Goal: Task Accomplishment & Management: Manage account settings

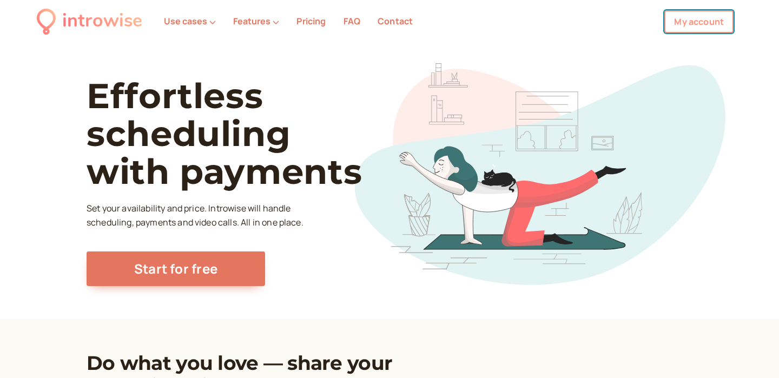
click at [698, 26] on link "My account" at bounding box center [699, 21] width 69 height 23
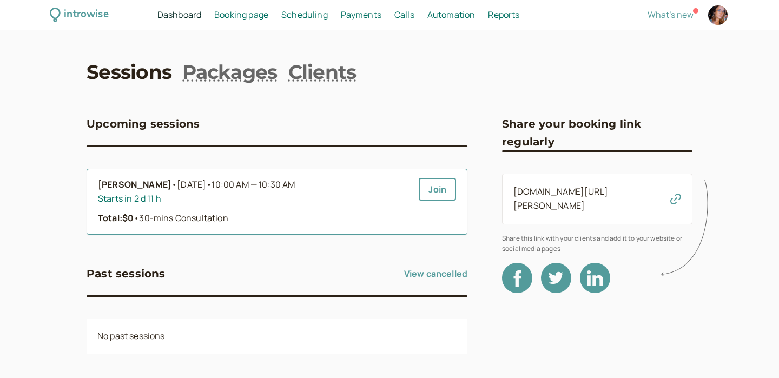
click at [174, 182] on span "•" at bounding box center [174, 185] width 5 height 14
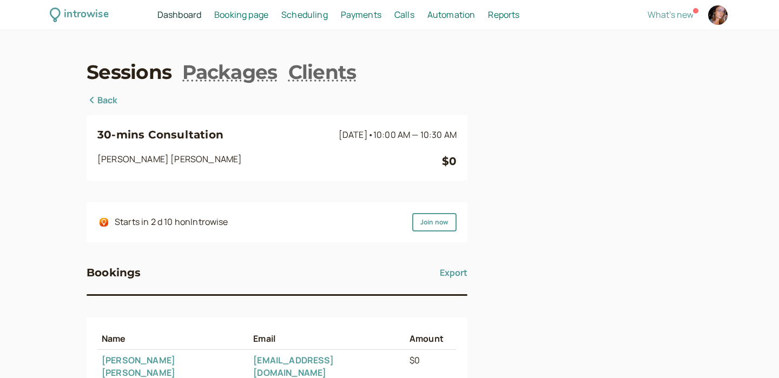
click at [237, 14] on span "Booking page" at bounding box center [241, 15] width 54 height 12
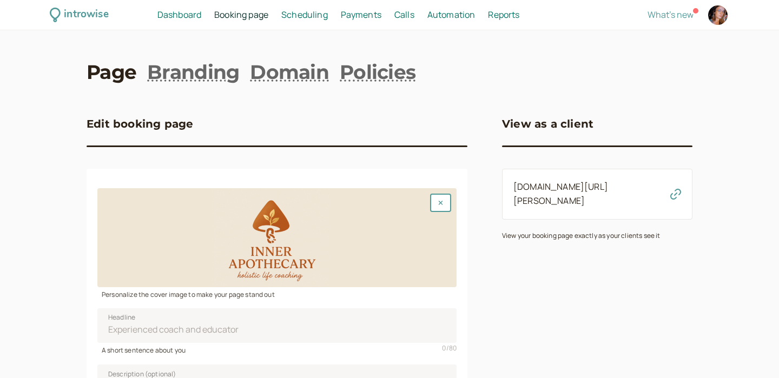
click at [305, 7] on div "introwise Dashboard Dashboard Booking page Booking Scheduling Scheduling Paymen…" at bounding box center [389, 15] width 779 height 30
click at [306, 15] on span "Scheduling" at bounding box center [304, 15] width 47 height 12
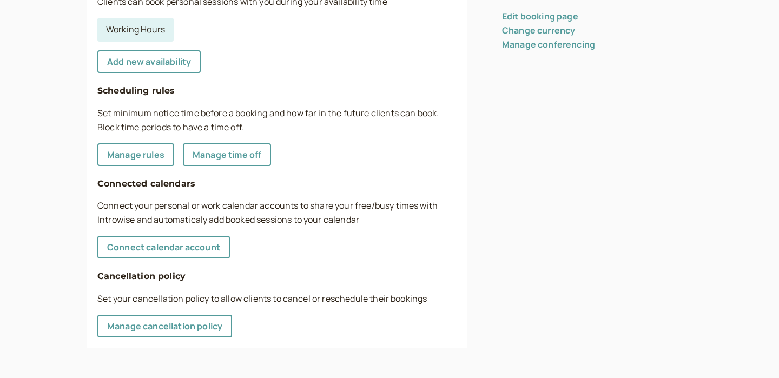
scroll to position [323, 0]
click at [161, 158] on link "Manage rules" at bounding box center [135, 154] width 77 height 23
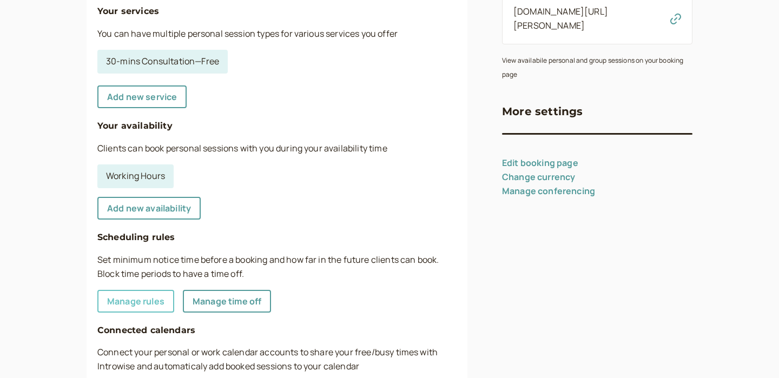
select select "30"
select select "15"
select select "1440"
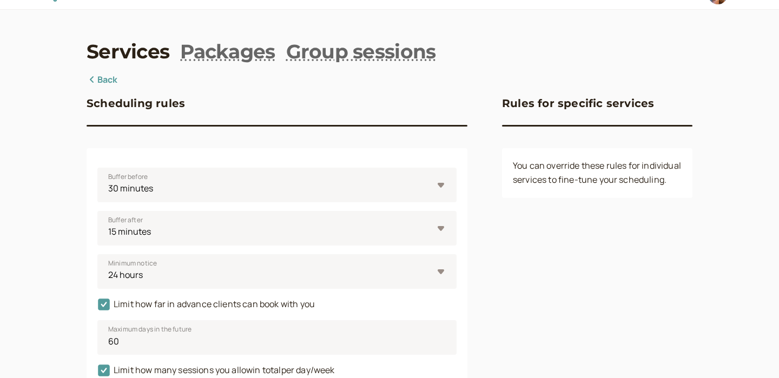
scroll to position [0, 0]
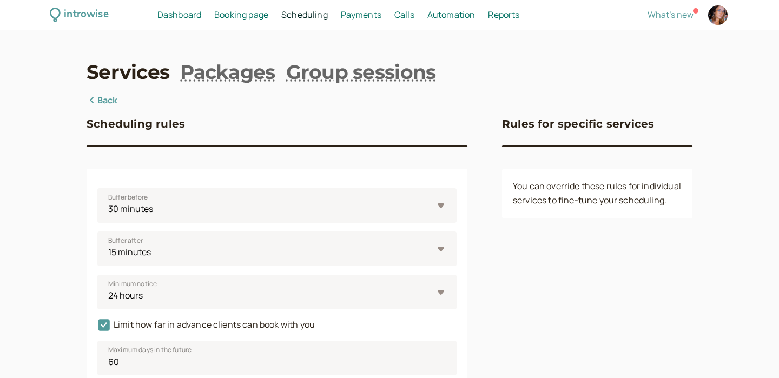
click at [137, 76] on link "Services" at bounding box center [128, 71] width 83 height 27
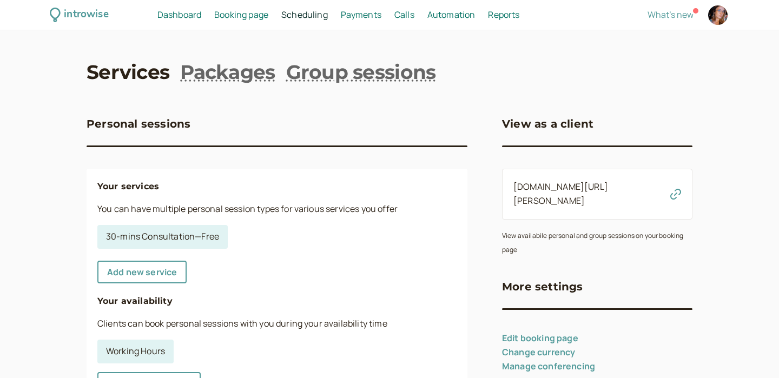
click at [141, 73] on link "Services" at bounding box center [128, 71] width 83 height 27
click at [216, 70] on link "Packages" at bounding box center [227, 71] width 95 height 27
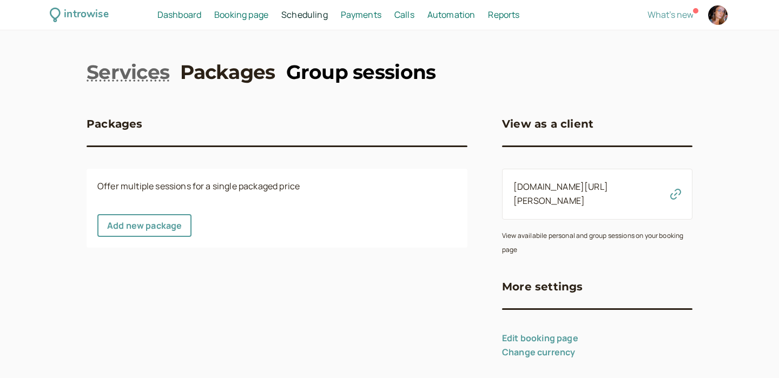
click at [306, 69] on link "Group sessions" at bounding box center [361, 71] width 150 height 27
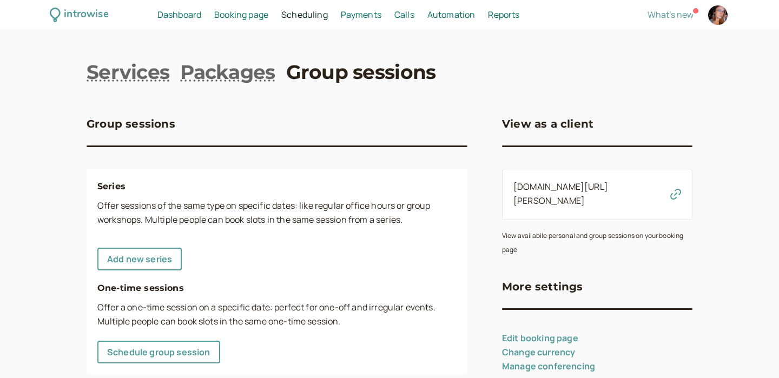
scroll to position [27, 0]
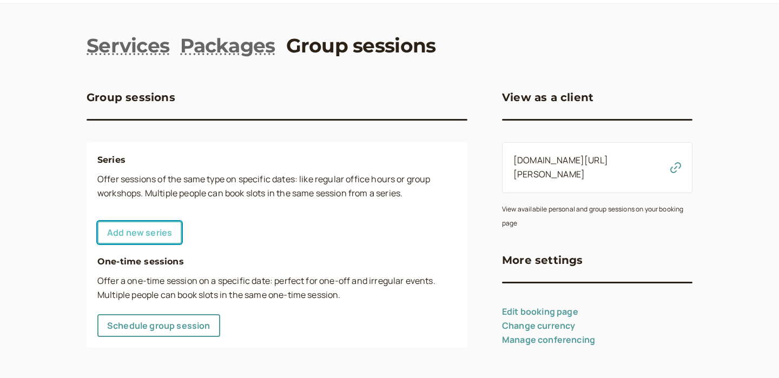
click at [160, 240] on link "Add new series" at bounding box center [139, 232] width 84 height 23
select select "30"
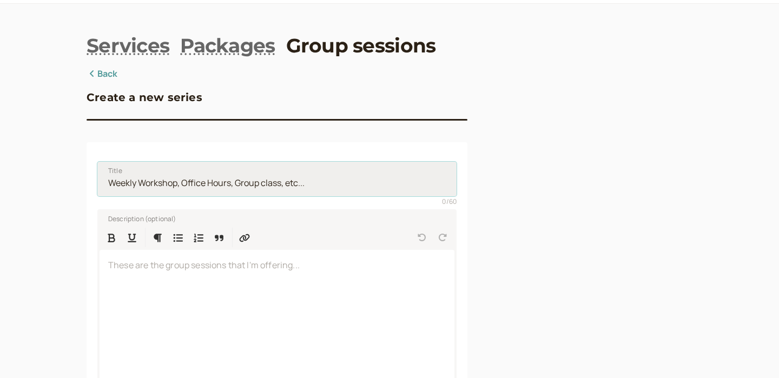
click at [165, 185] on input "Title" at bounding box center [276, 179] width 359 height 35
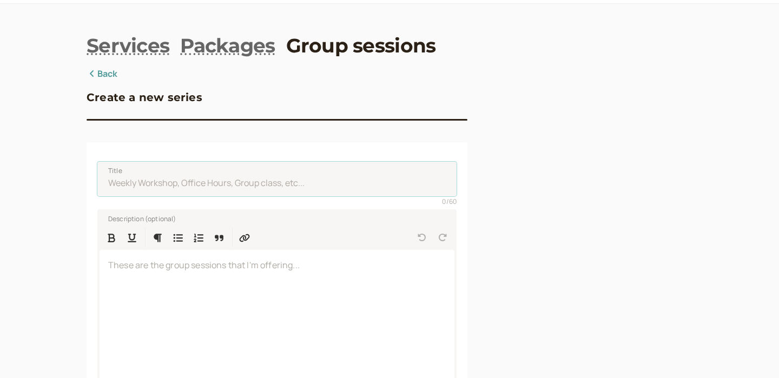
drag, startPoint x: 328, startPoint y: 182, endPoint x: 27, endPoint y: 193, distance: 301.7
click at [26, 194] on div "introwise Dashboard Dashboard Booking page Booking Scheduling Scheduling Paymen…" at bounding box center [389, 377] width 779 height 809
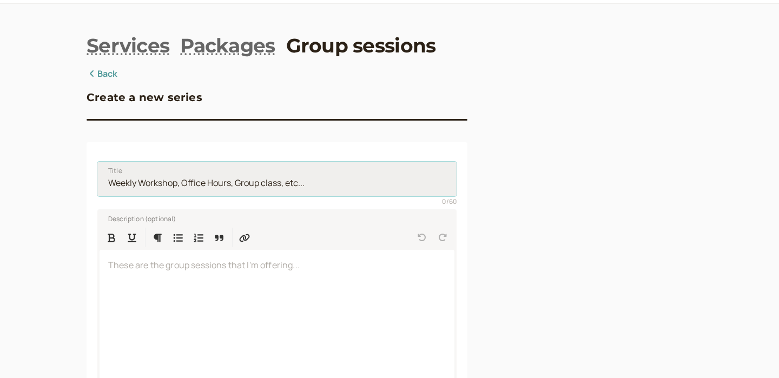
click at [149, 175] on input "Title" at bounding box center [276, 179] width 359 height 35
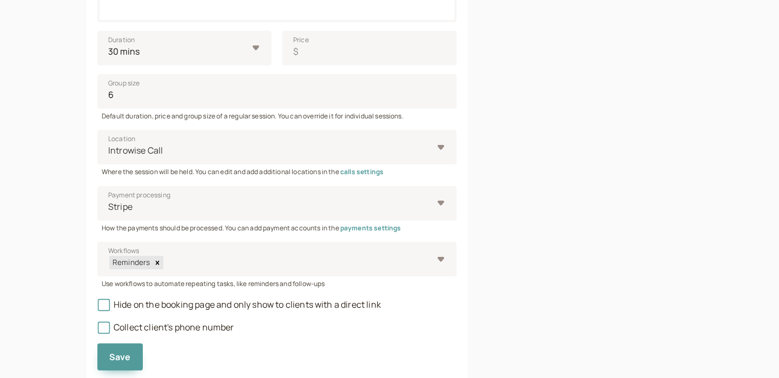
scroll to position [395, 0]
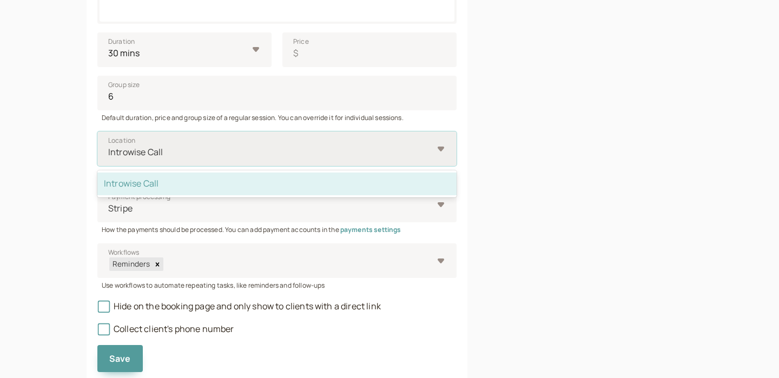
click at [230, 148] on div at bounding box center [270, 152] width 326 height 15
click at [109, 148] on input "Location option Introwise Call selected, 1 of 1. 1 result available. Use Up and…" at bounding box center [108, 152] width 2 height 12
click at [206, 184] on div "Introwise Call" at bounding box center [276, 184] width 359 height 23
click at [109, 159] on input "Location option Introwise Call selected, 1 of 1. 1 result available. Use Up and…" at bounding box center [108, 152] width 2 height 12
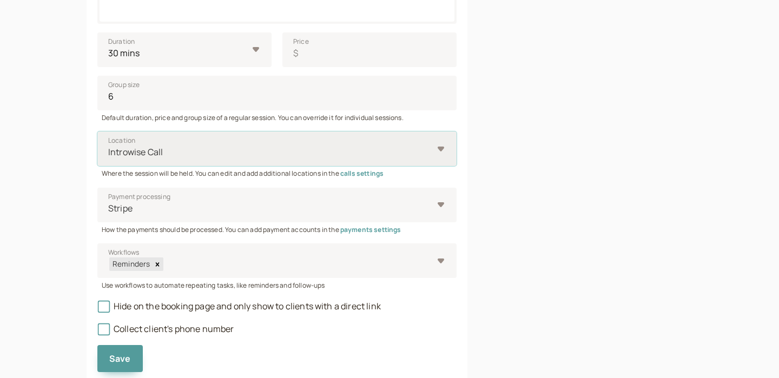
click at [235, 148] on div at bounding box center [270, 152] width 326 height 15
click at [109, 148] on input "Location option Introwise Call, selected. Select is focused ,type to refine lis…" at bounding box center [108, 152] width 2 height 12
click at [302, 138] on div "Introwise Call" at bounding box center [276, 149] width 359 height 35
click at [109, 146] on input "Location option Introwise Call, selected. Select is focused ,type to refine lis…" at bounding box center [108, 152] width 2 height 12
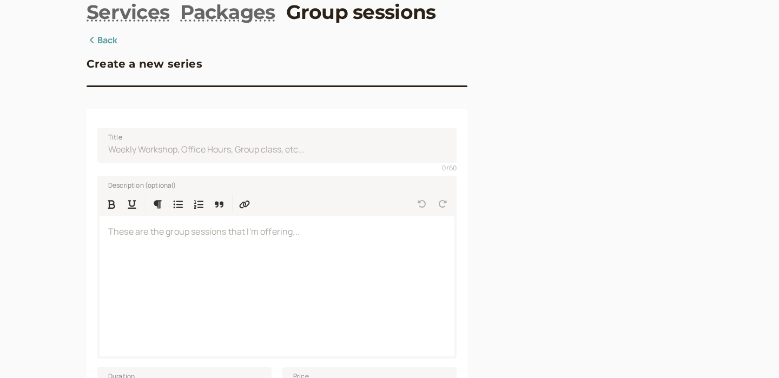
scroll to position [0, 0]
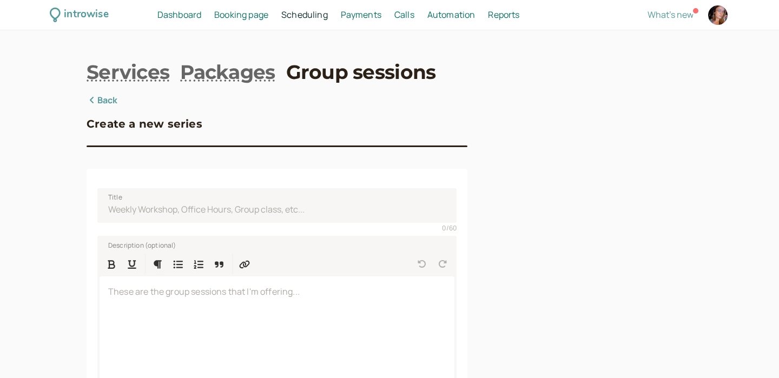
click at [711, 18] on div at bounding box center [718, 14] width 19 height 19
select select "America/New_York"
